Goal: Information Seeking & Learning: Find specific fact

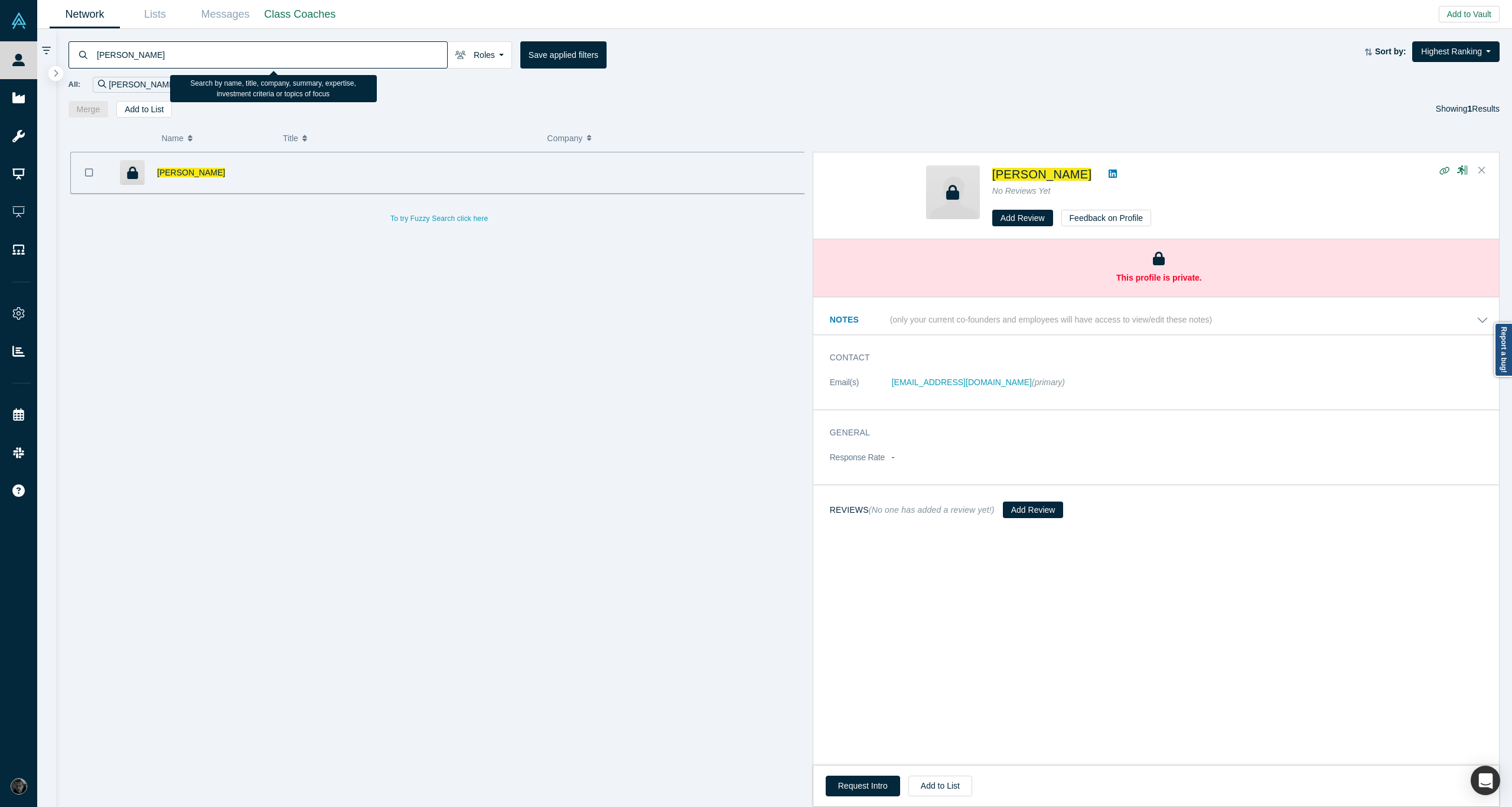
click at [178, 60] on input "[PERSON_NAME]" at bounding box center [271, 54] width 351 height 28
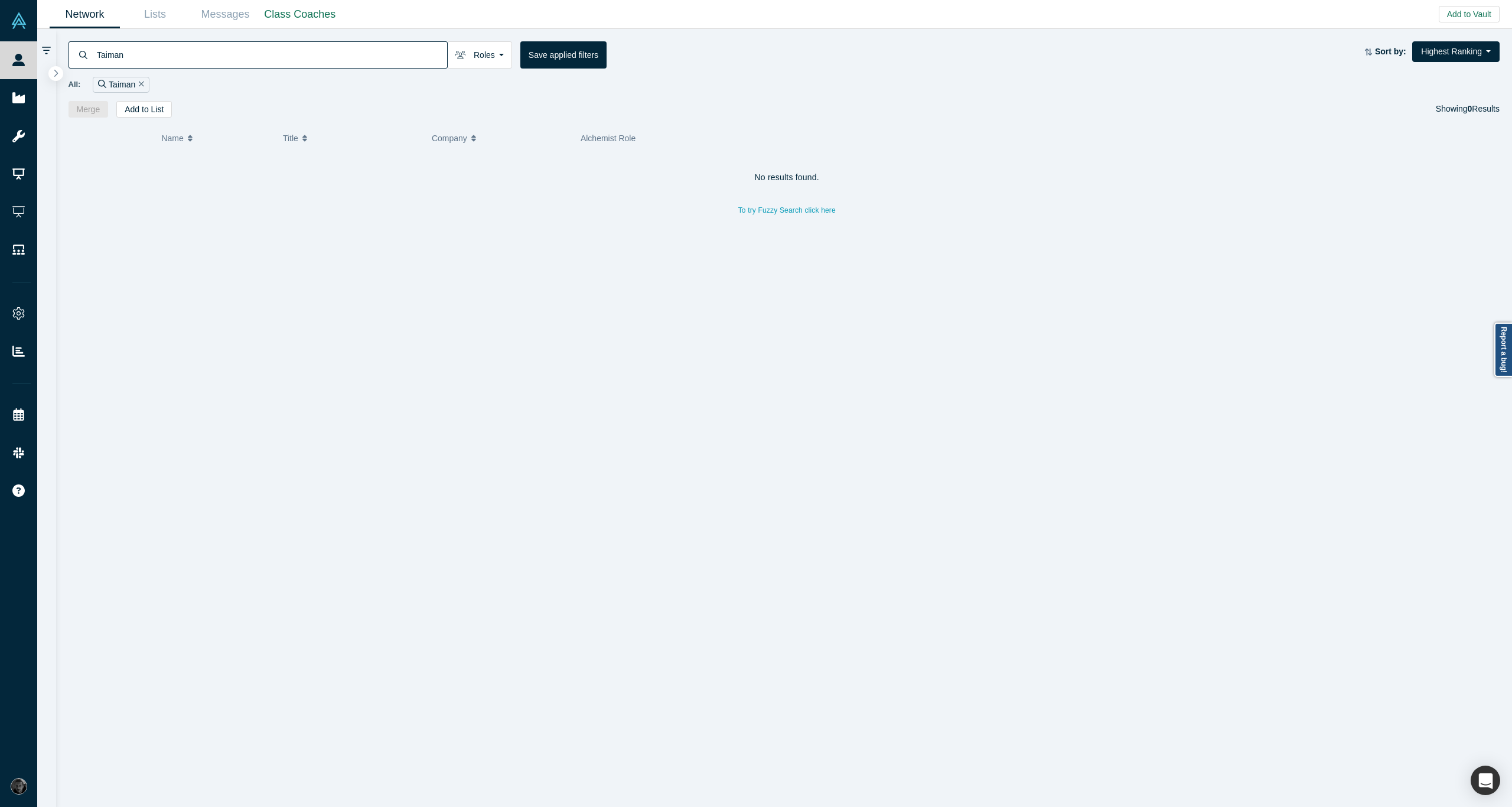
click at [250, 57] on input "Taiman" at bounding box center [271, 54] width 351 height 28
paste input "raid"
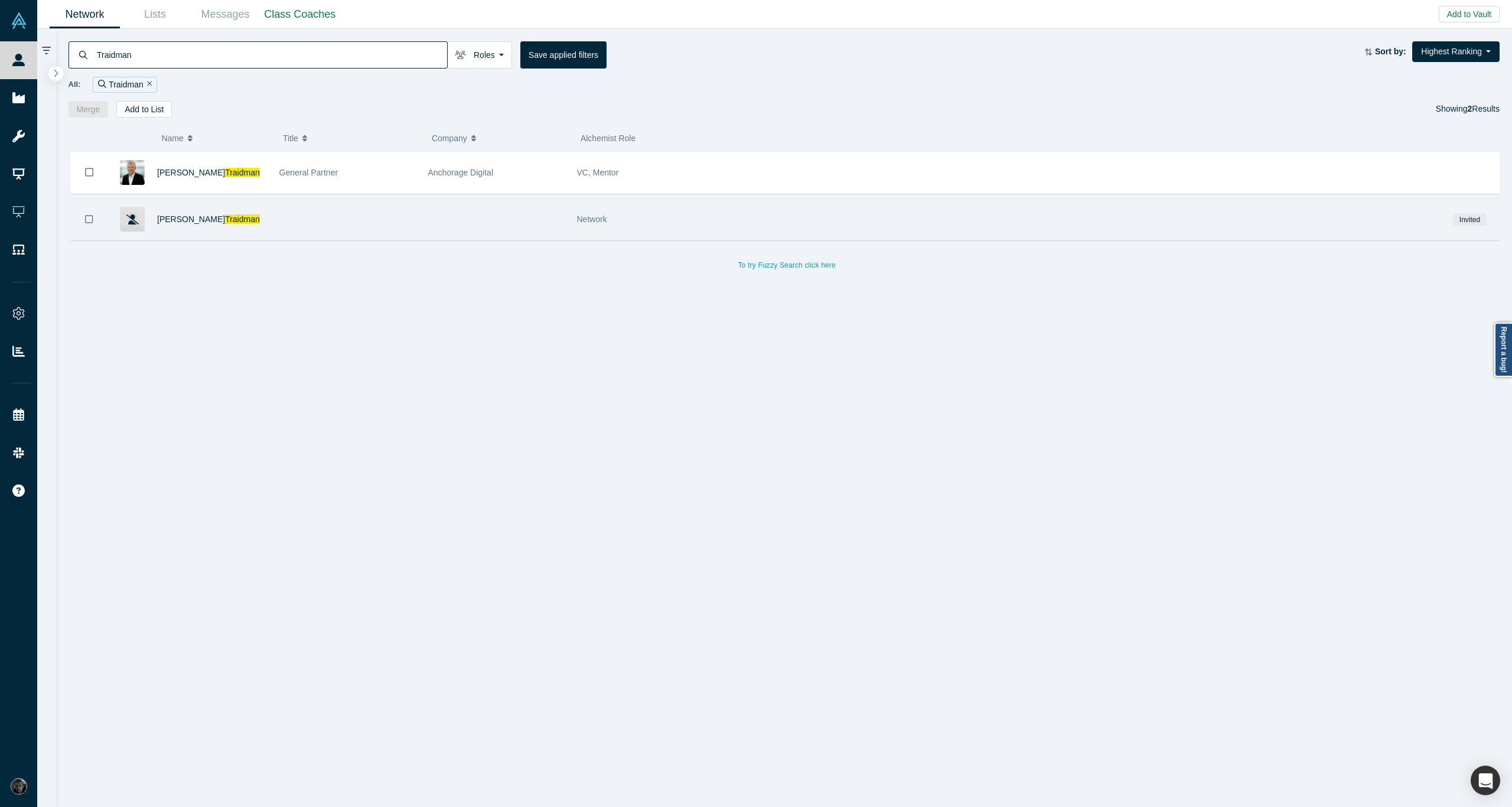
type input "Traidman"
click at [370, 217] on div at bounding box center [347, 219] width 149 height 40
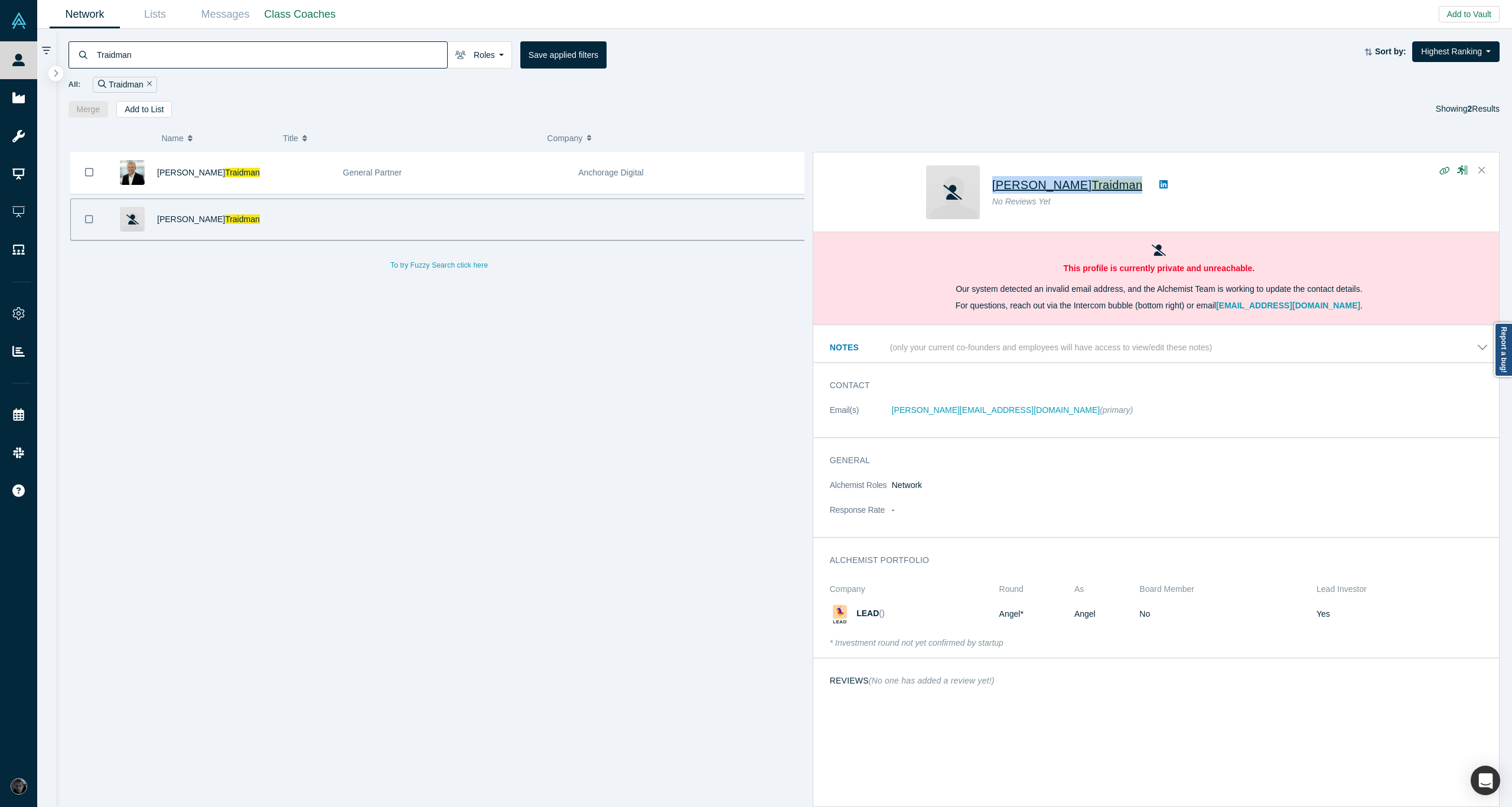
copy div "[PERSON_NAME]"
